Goal: Navigation & Orientation: Understand site structure

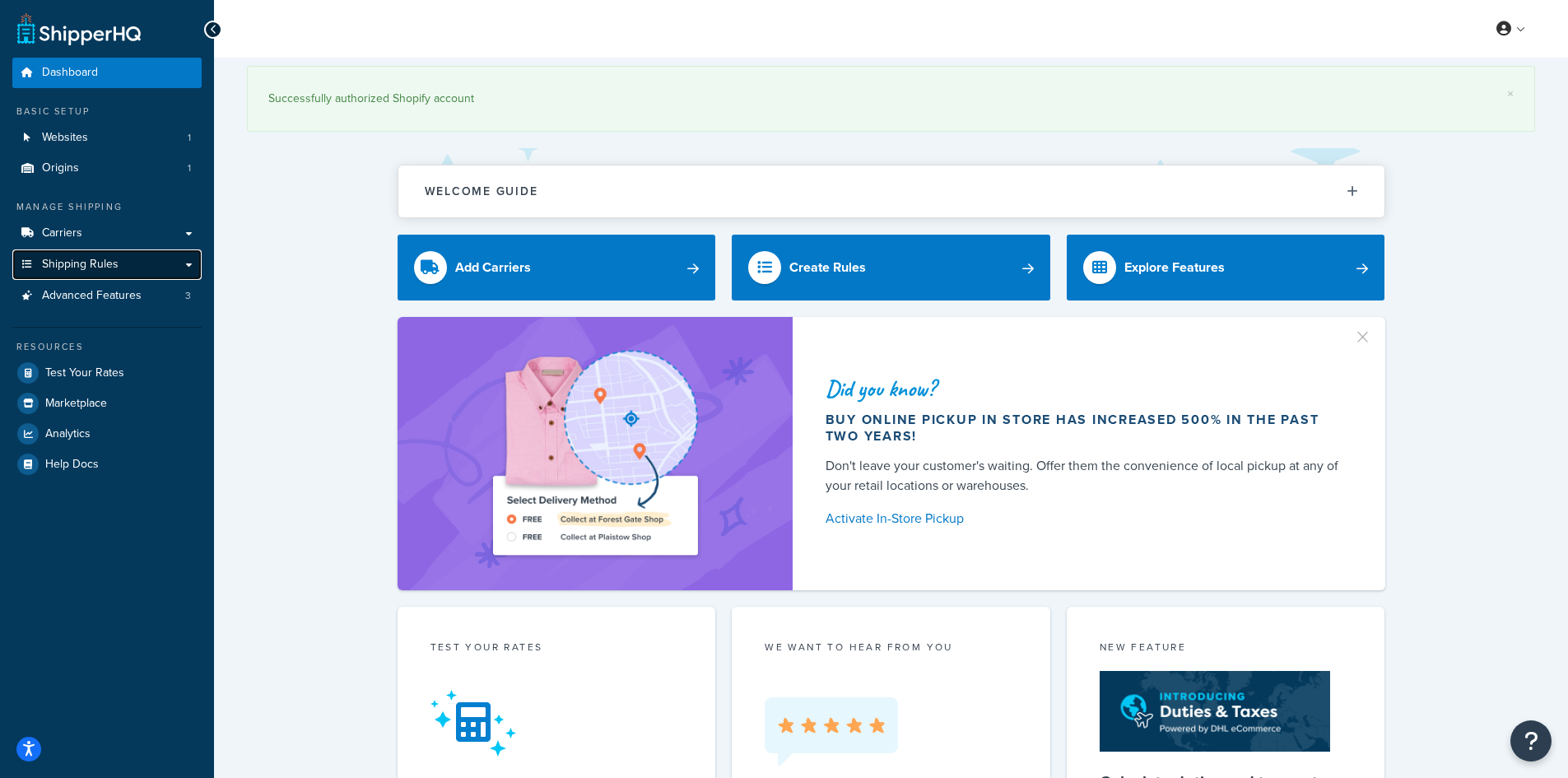
click at [92, 269] on span "Shipping Rules" at bounding box center [80, 265] width 77 height 14
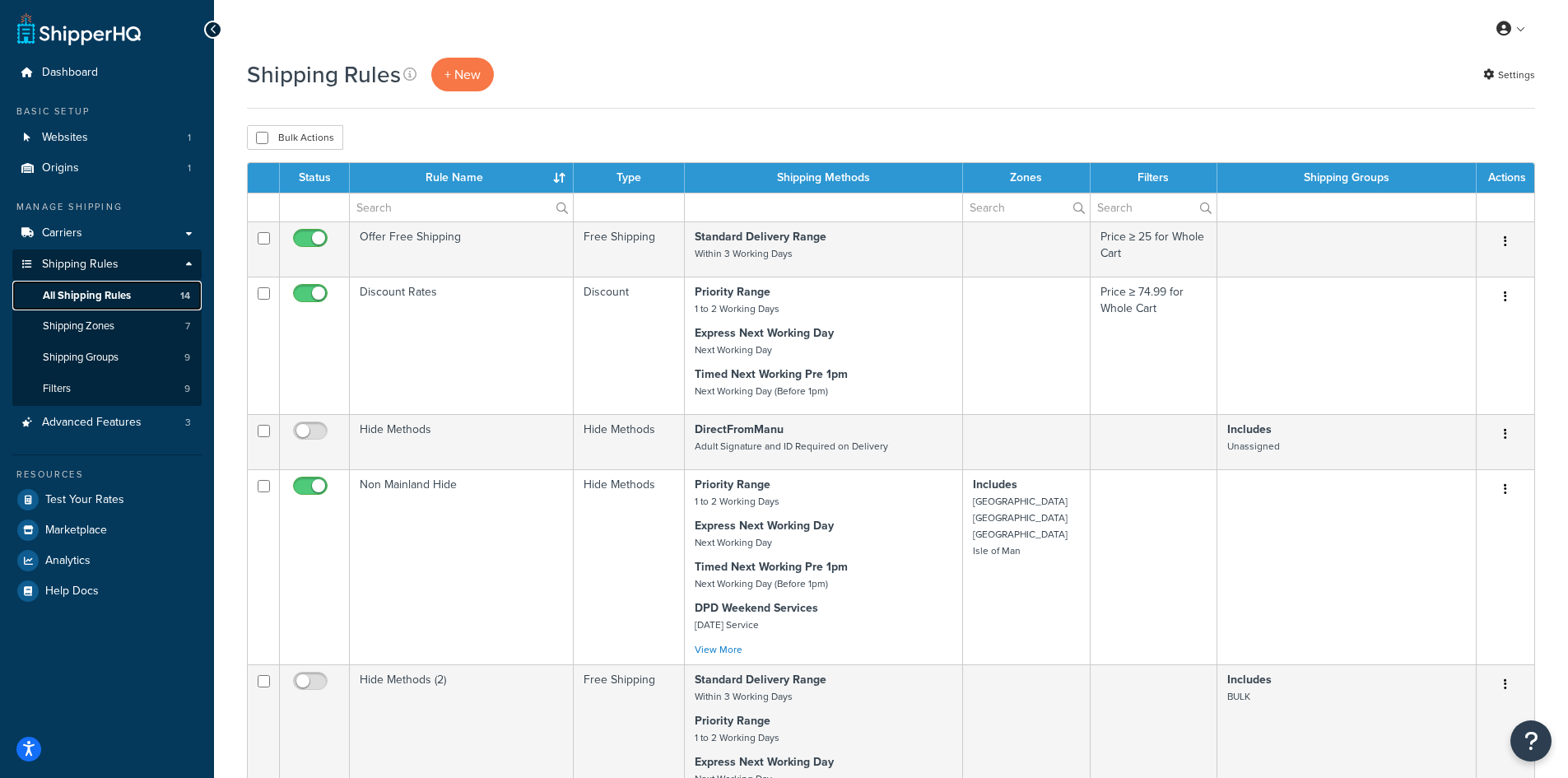
click at [101, 301] on span "All Shipping Rules" at bounding box center [87, 297] width 88 height 14
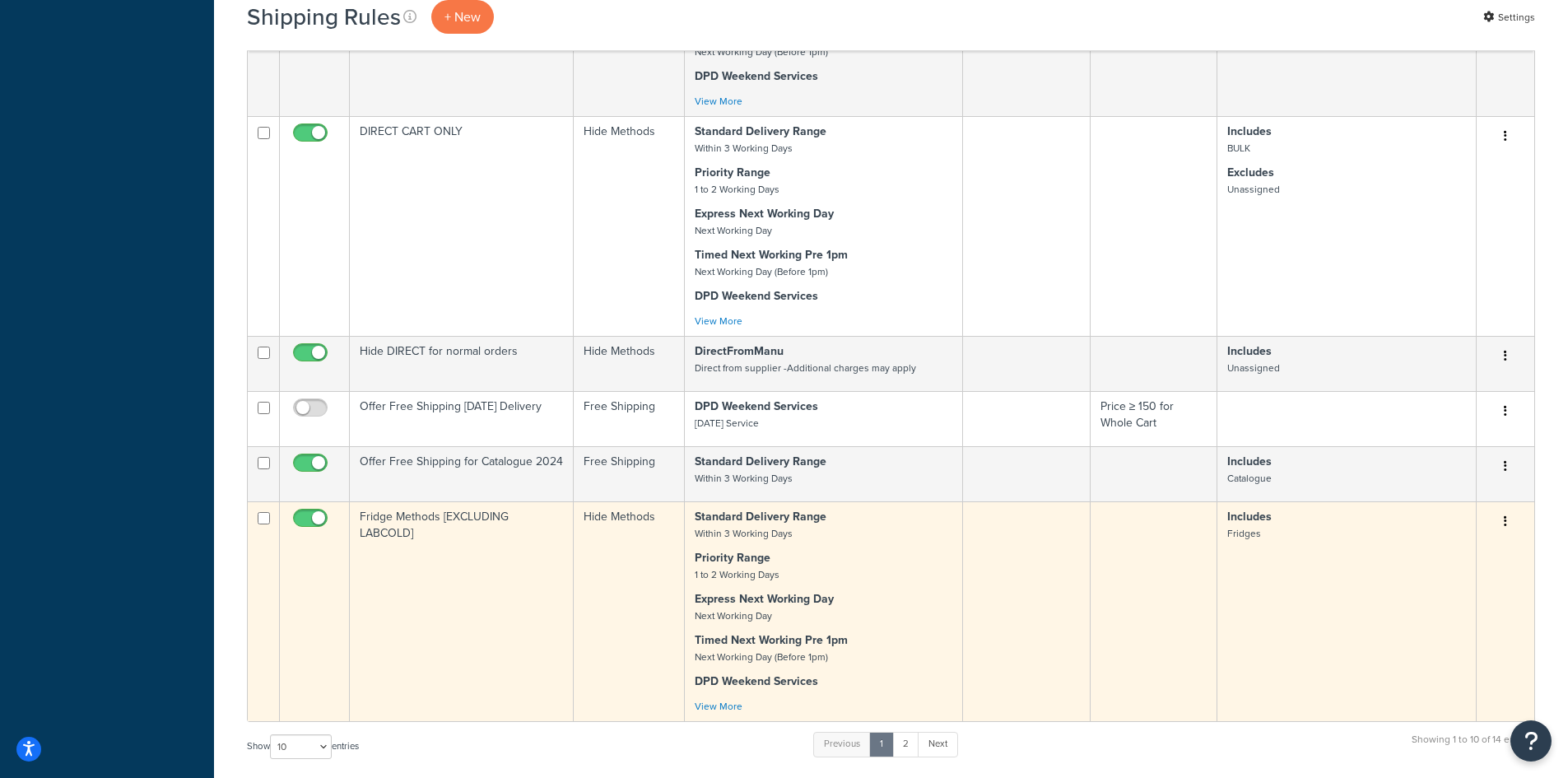
scroll to position [988, 0]
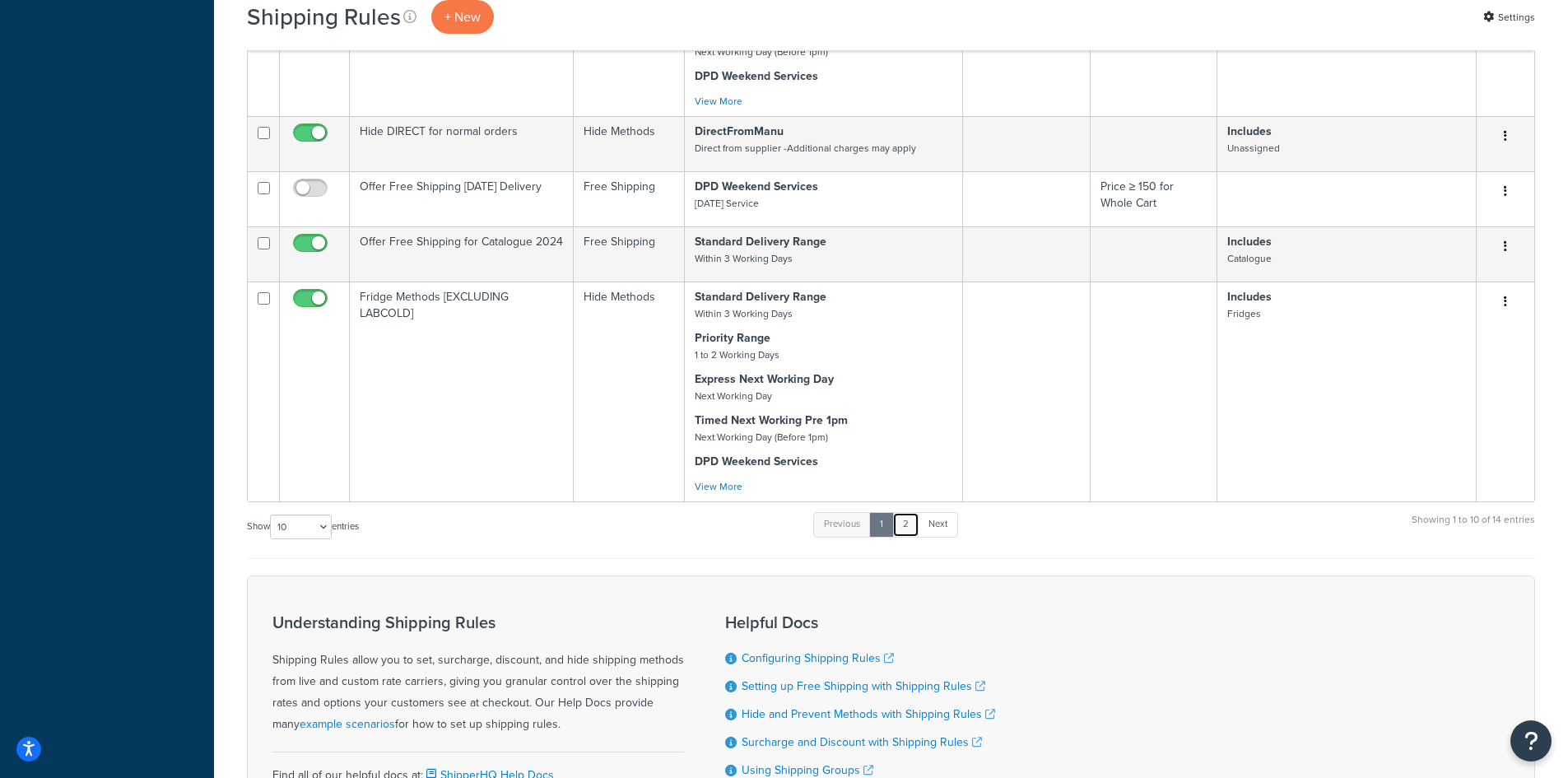
click at [912, 525] on link "2" at bounding box center [905, 525] width 27 height 25
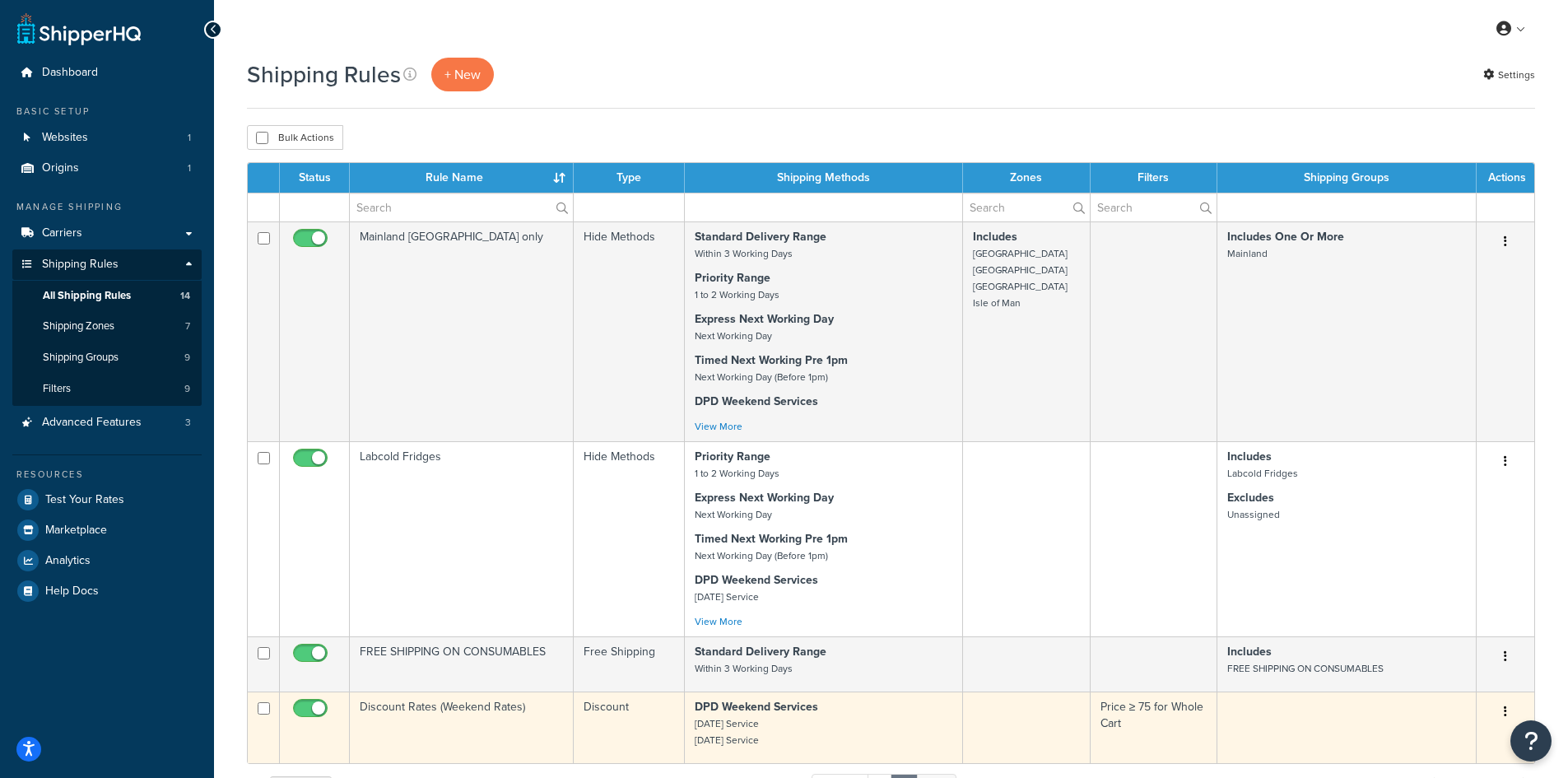
scroll to position [165, 0]
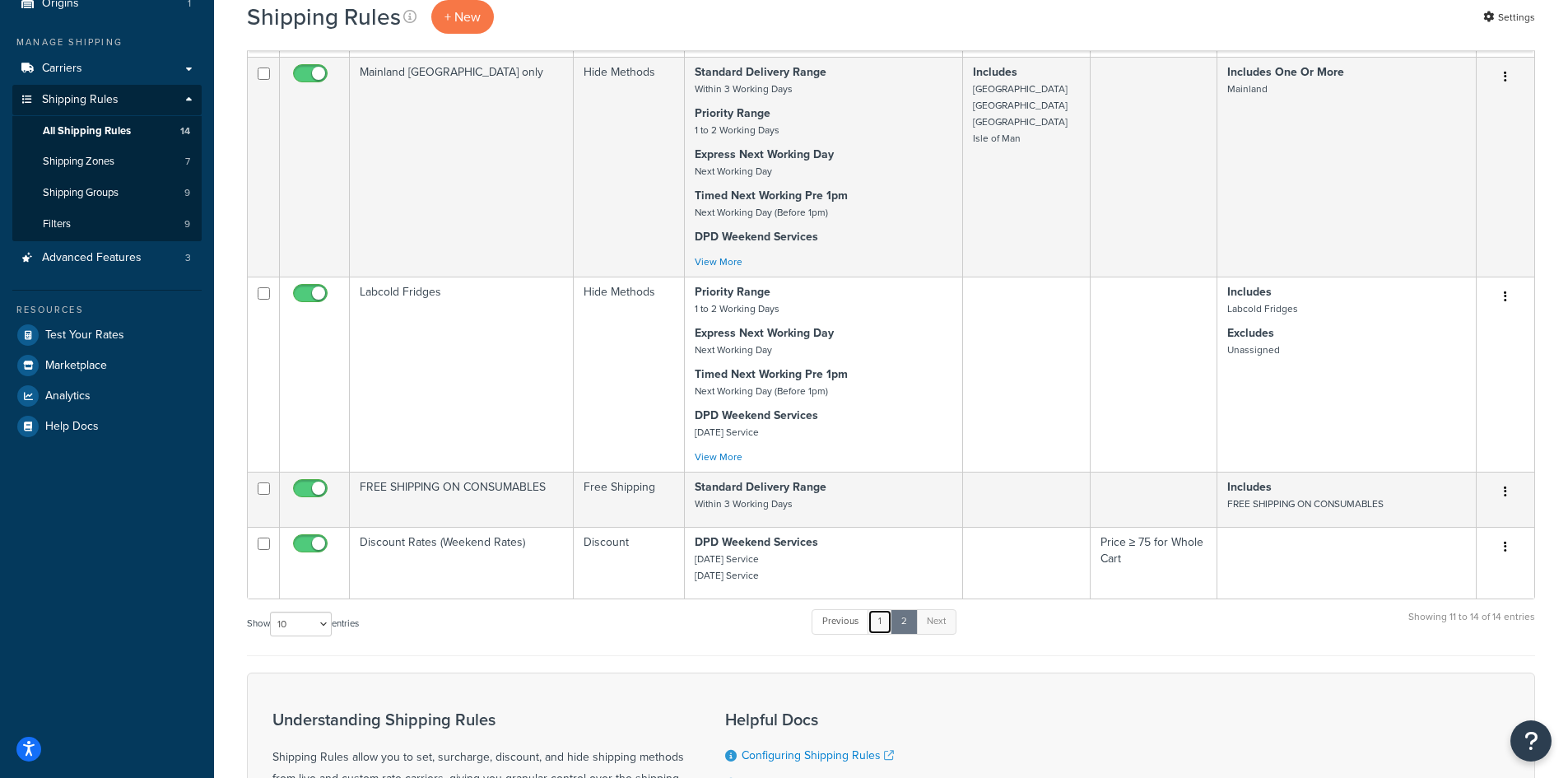
click at [880, 615] on link "1" at bounding box center [880, 621] width 25 height 25
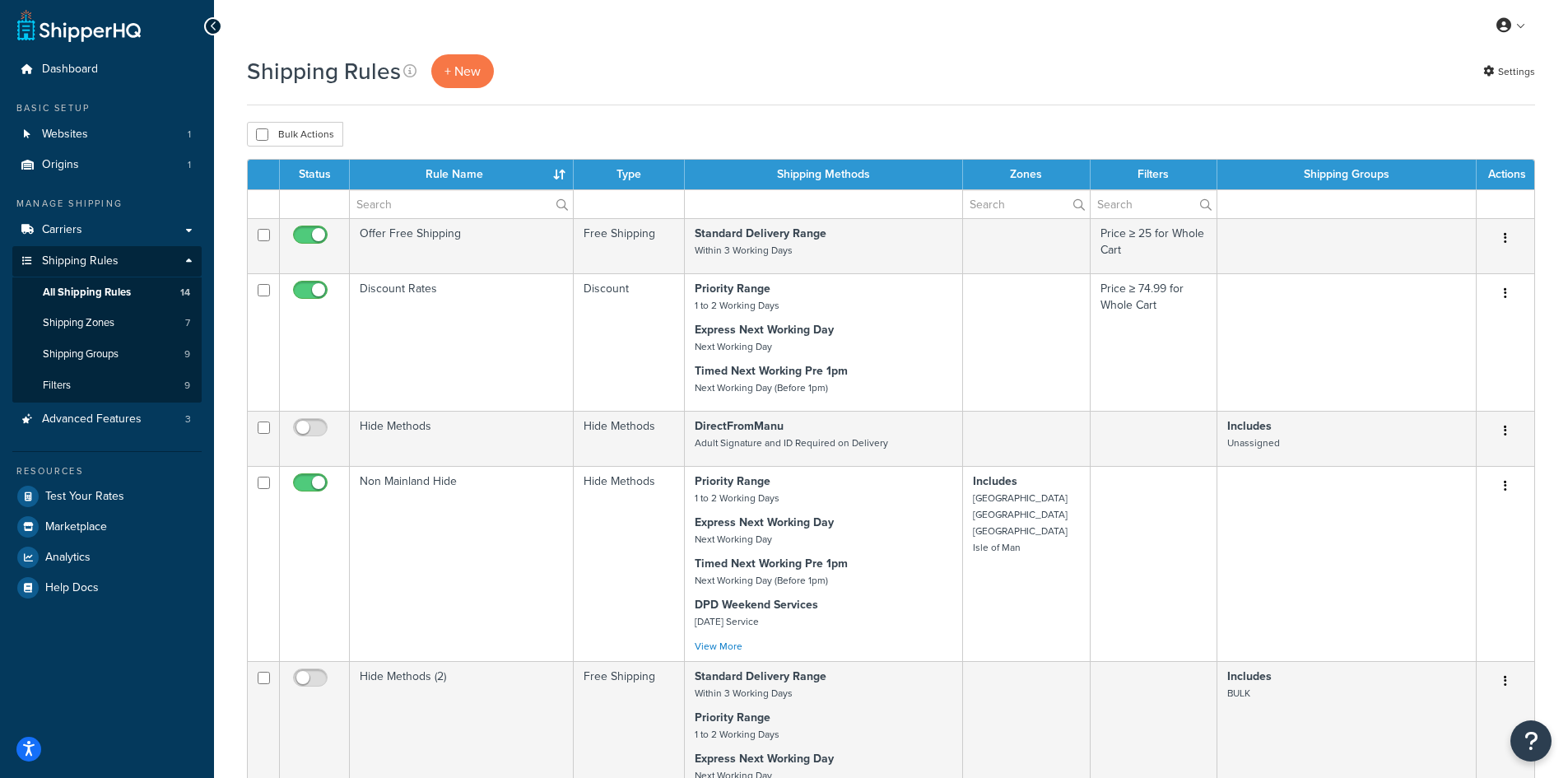
scroll to position [0, 0]
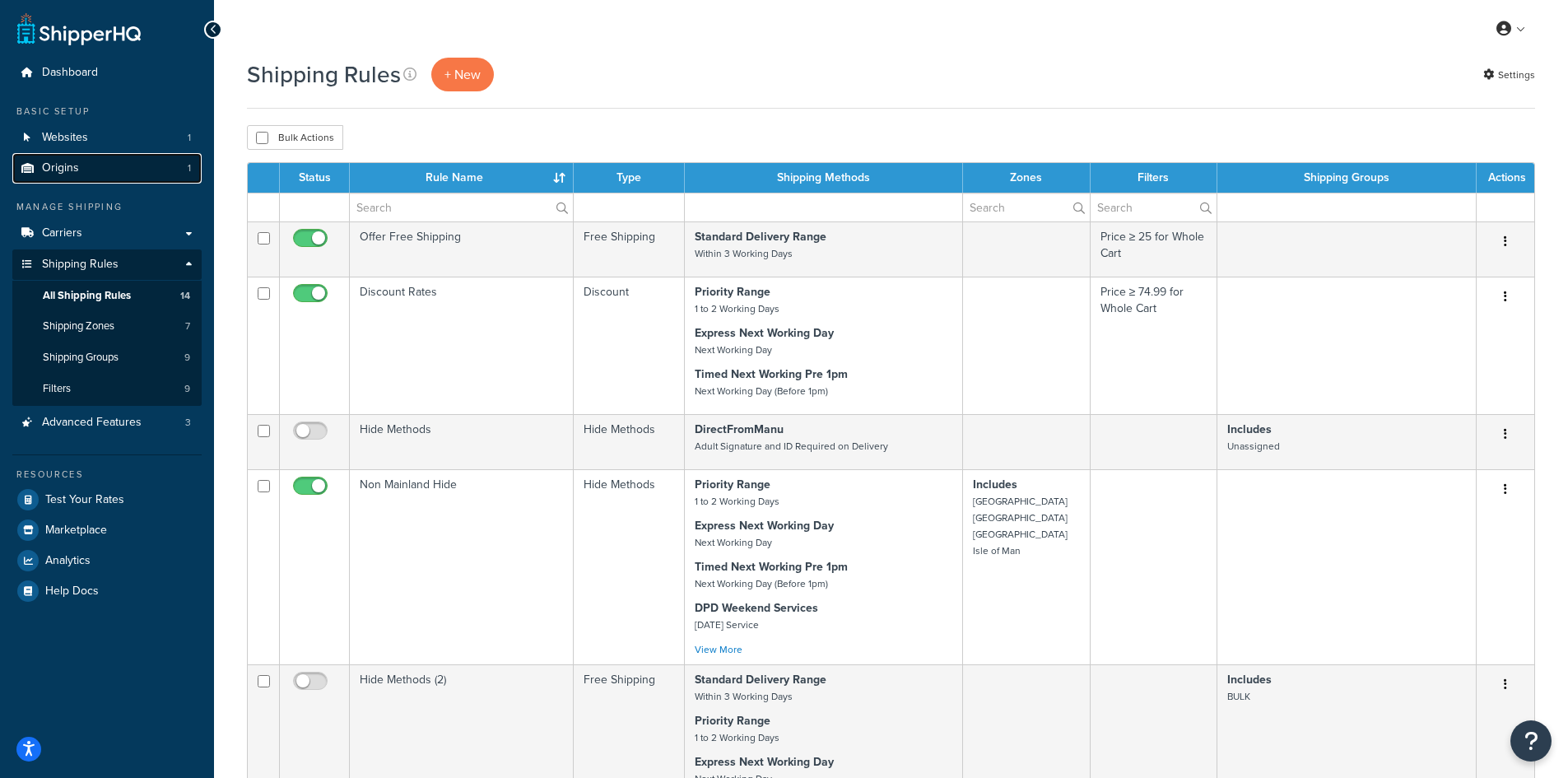
click at [60, 167] on span "Origins" at bounding box center [60, 168] width 37 height 14
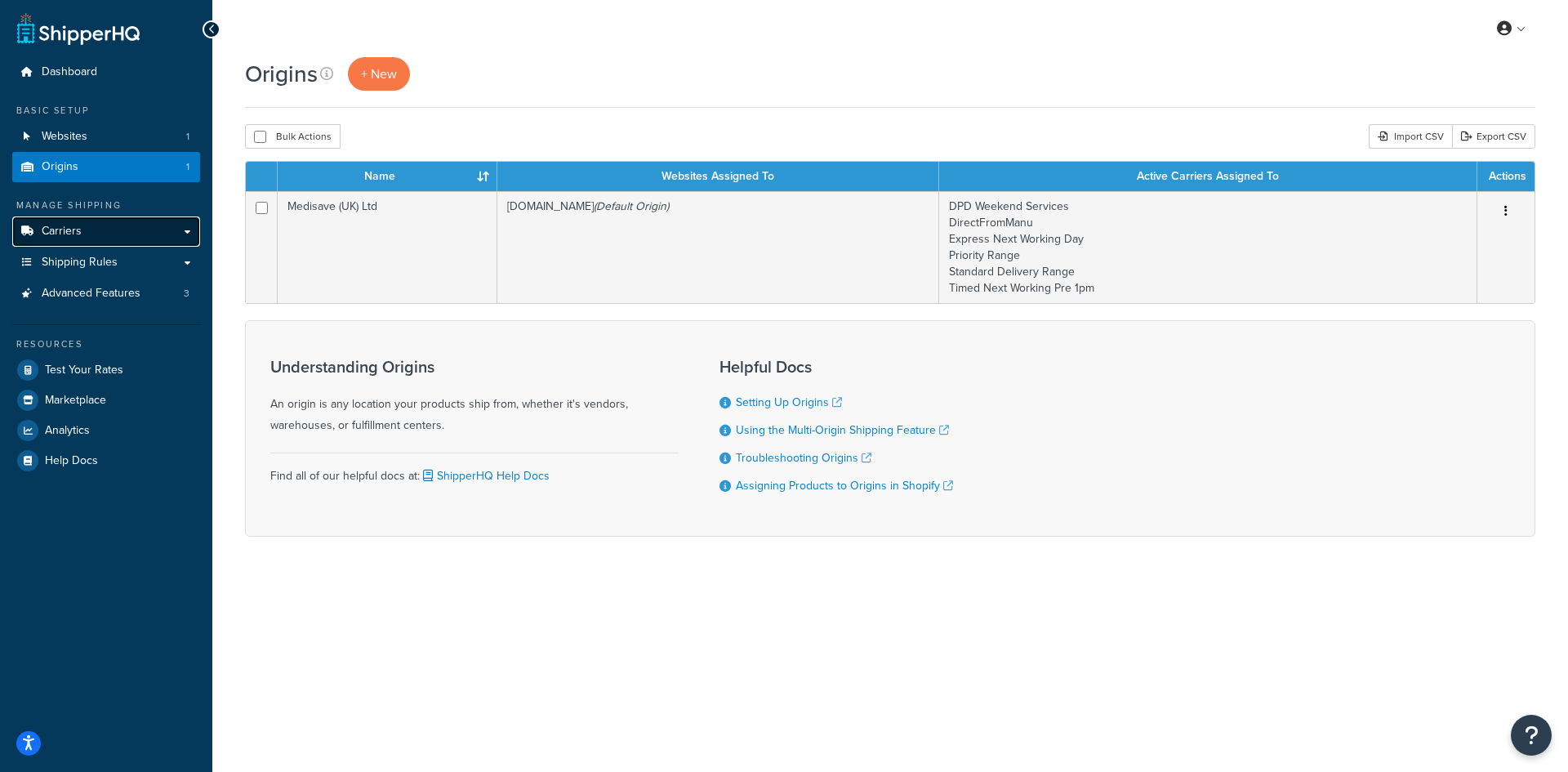
click at [68, 238] on span "Carriers" at bounding box center [61, 232] width 40 height 14
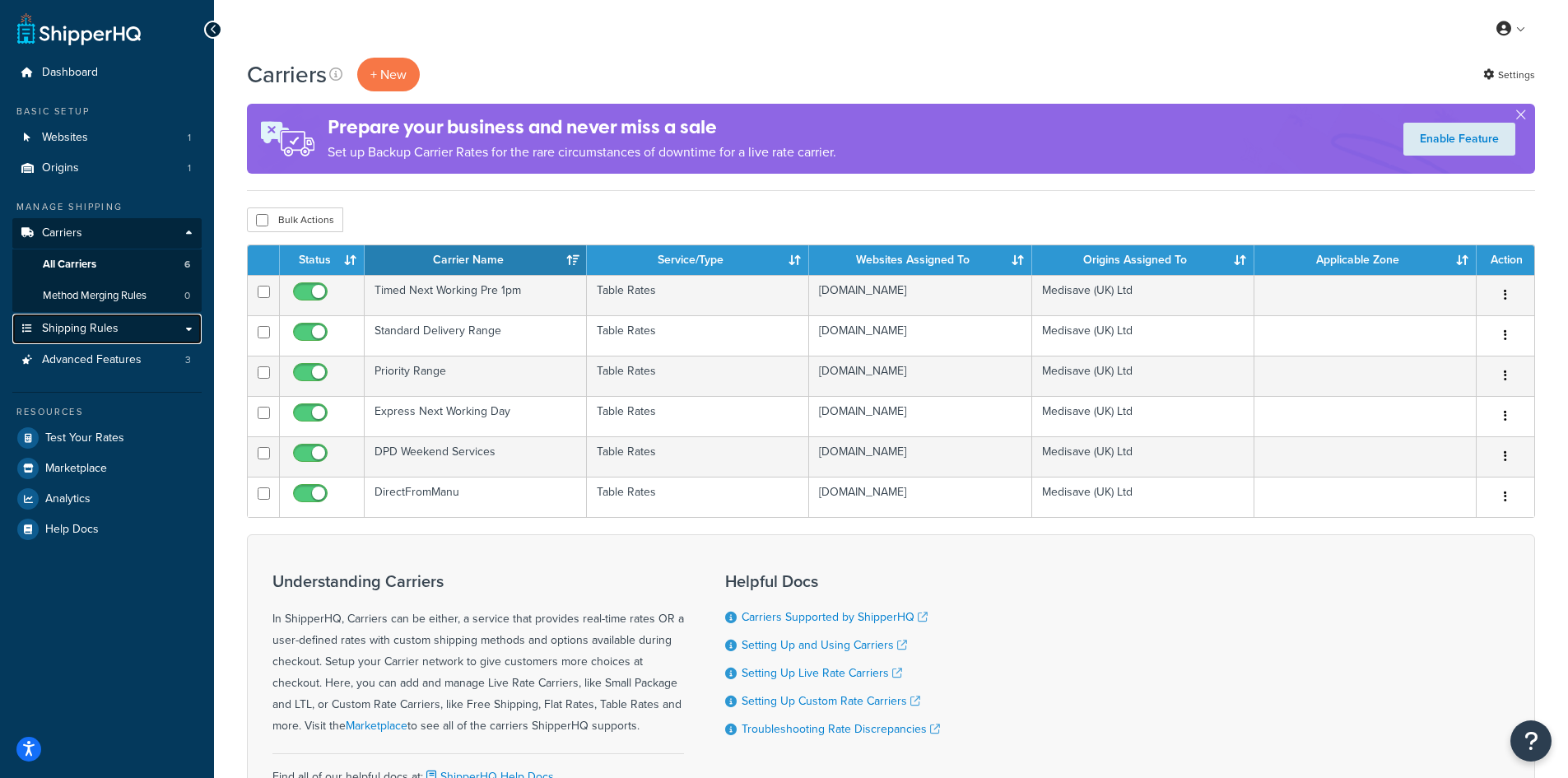
click at [76, 330] on span "Shipping Rules" at bounding box center [80, 329] width 77 height 14
